Goal: Task Accomplishment & Management: Use online tool/utility

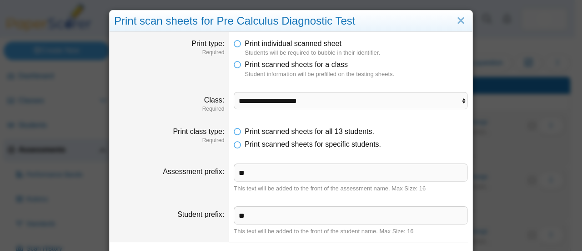
select select "**********"
click at [457, 20] on link "Close" at bounding box center [461, 20] width 14 height 15
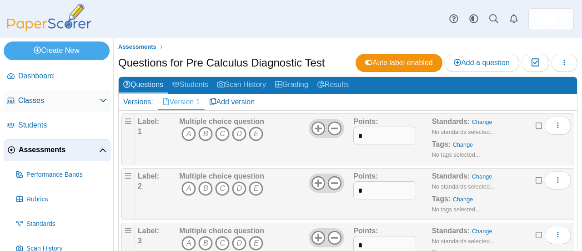
click at [41, 102] on span "Classes" at bounding box center [58, 101] width 81 height 10
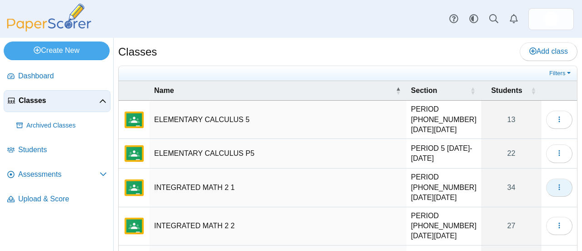
click at [557, 178] on button "button" at bounding box center [559, 187] width 26 height 18
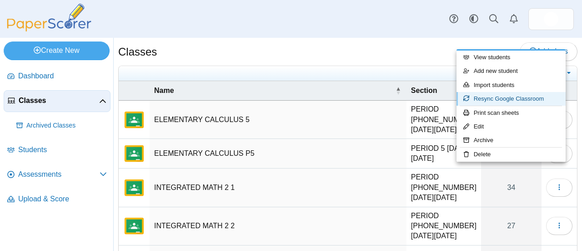
click at [518, 97] on link "Resync Google Classroom" at bounding box center [511, 99] width 109 height 14
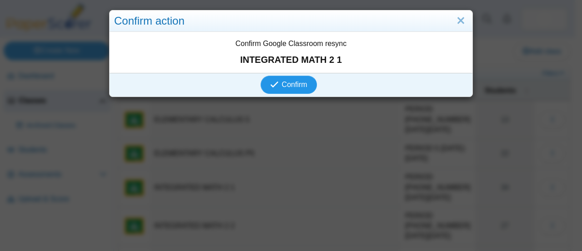
click at [282, 83] on span "Confirm" at bounding box center [294, 85] width 25 height 8
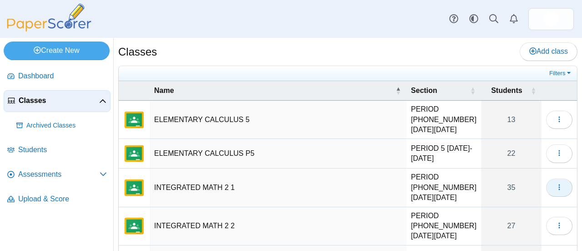
click at [556, 183] on icon "button" at bounding box center [559, 186] width 7 height 7
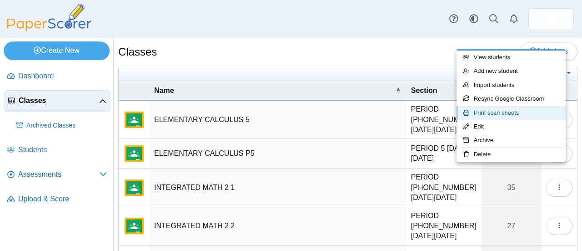
click at [514, 116] on link "Print scan sheets" at bounding box center [511, 113] width 109 height 14
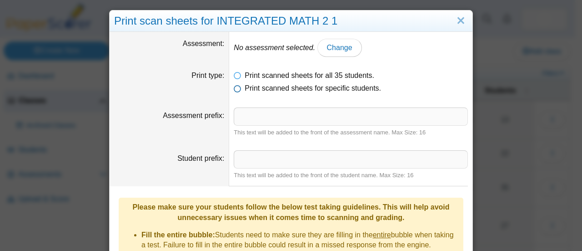
click at [234, 89] on icon at bounding box center [237, 86] width 7 height 6
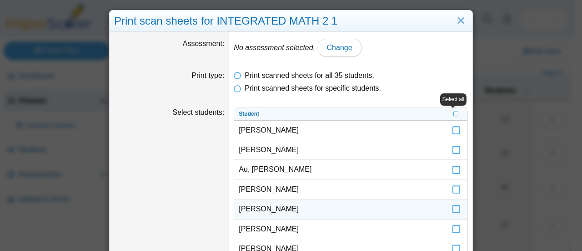
click at [290, 207] on td "Chahine, Zainab" at bounding box center [339, 209] width 211 height 20
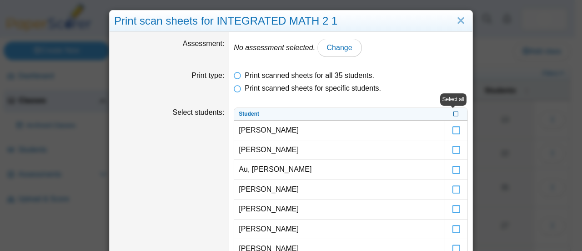
click at [454, 113] on icon at bounding box center [456, 113] width 5 height 5
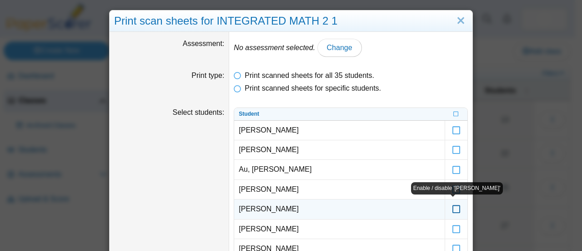
click at [456, 207] on icon at bounding box center [456, 205] width 9 height 8
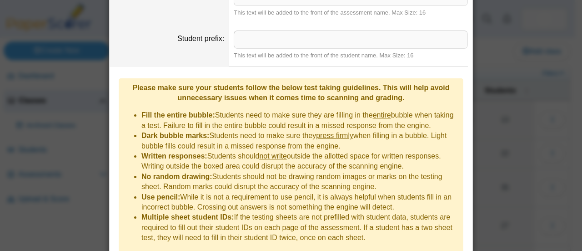
scroll to position [860, 0]
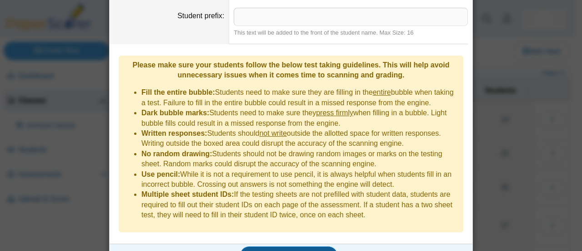
click at [282, 250] on span "Generate scan sheets" at bounding box center [289, 255] width 79 height 8
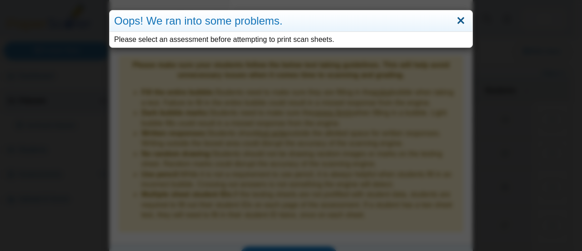
click at [458, 19] on link "Close" at bounding box center [461, 20] width 14 height 15
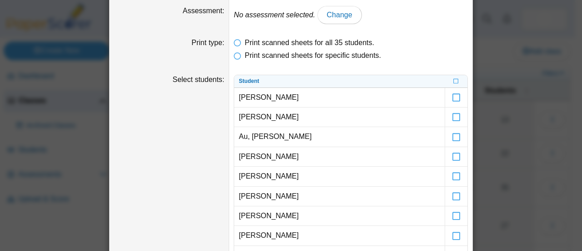
scroll to position [0, 0]
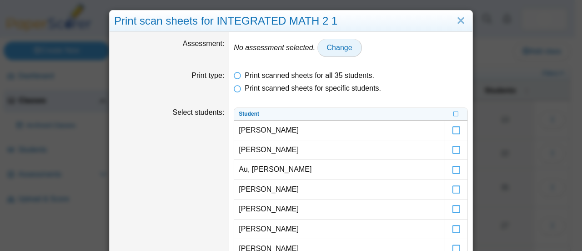
click at [327, 50] on span "Change" at bounding box center [339, 48] width 25 height 8
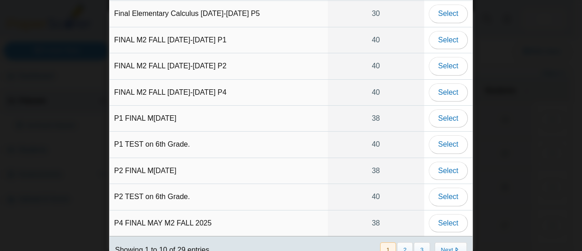
scroll to position [89, 0]
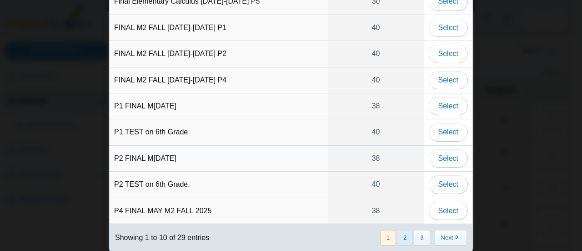
click at [403, 232] on button "2" at bounding box center [405, 237] width 16 height 15
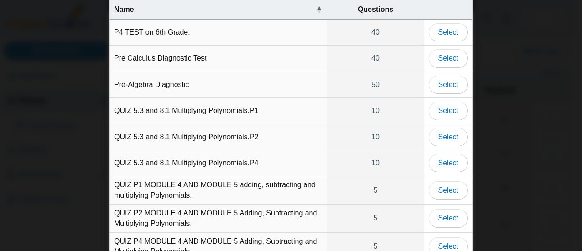
scroll to position [0, 0]
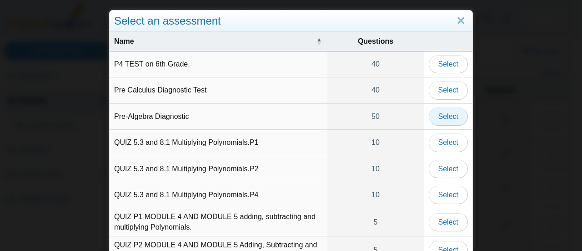
click at [445, 112] on span "Select" at bounding box center [449, 116] width 20 height 8
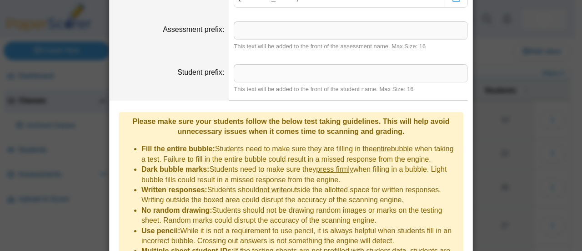
scroll to position [804, 0]
click at [246, 25] on input "Assessment prefix" at bounding box center [351, 30] width 234 height 18
type input "**"
click at [252, 71] on input "Student prefix" at bounding box center [351, 73] width 234 height 18
type input "**"
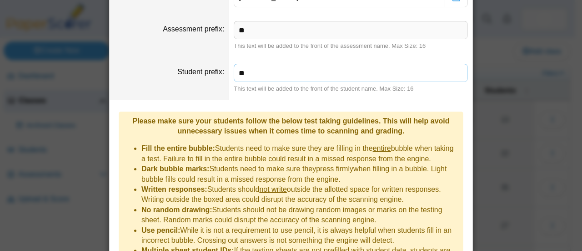
scroll to position [860, 0]
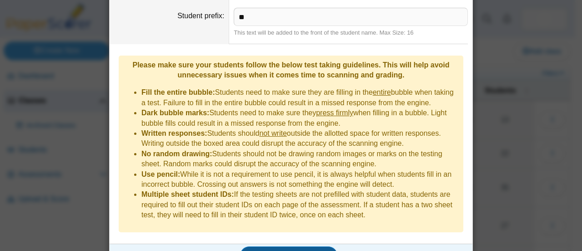
click at [285, 250] on span "Generate scan sheets" at bounding box center [289, 255] width 79 height 8
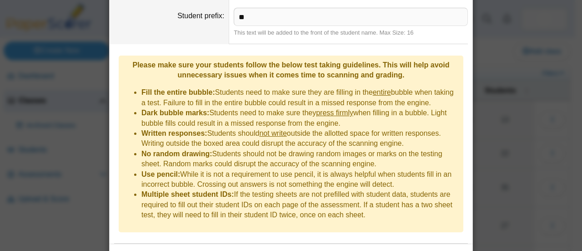
scroll to position [912, 0]
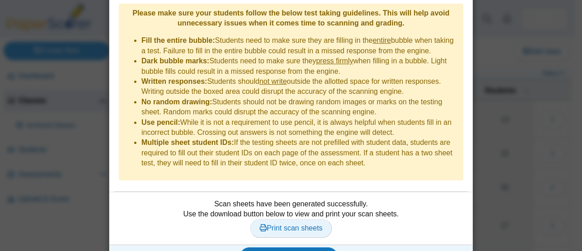
click at [278, 224] on span "Print scan sheets" at bounding box center [291, 228] width 63 height 8
